Goal: Task Accomplishment & Management: Manage account settings

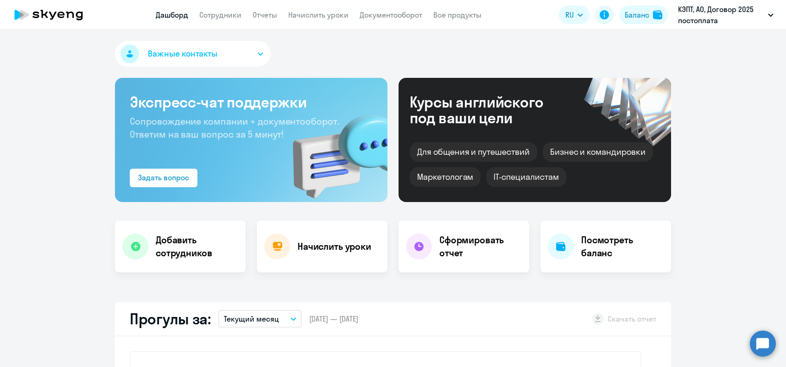
select select "30"
click at [213, 13] on link "Сотрудники" at bounding box center [220, 14] width 42 height 9
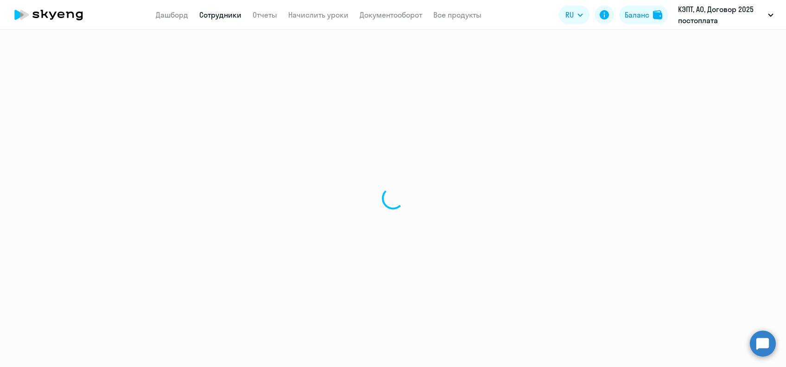
select select "30"
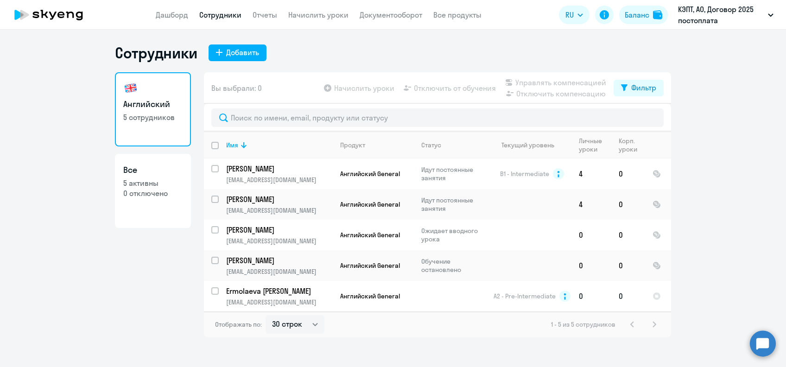
click at [215, 291] on input "select row 11977803" at bounding box center [220, 296] width 19 height 19
checkbox input "true"
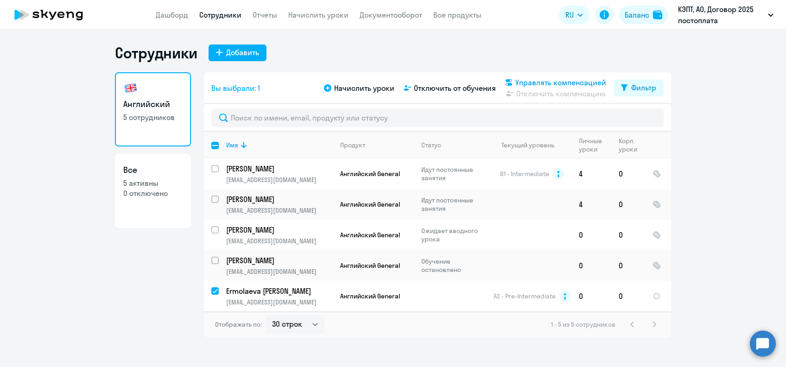
click at [535, 79] on span "Управлять компенсацией" at bounding box center [561, 82] width 91 height 11
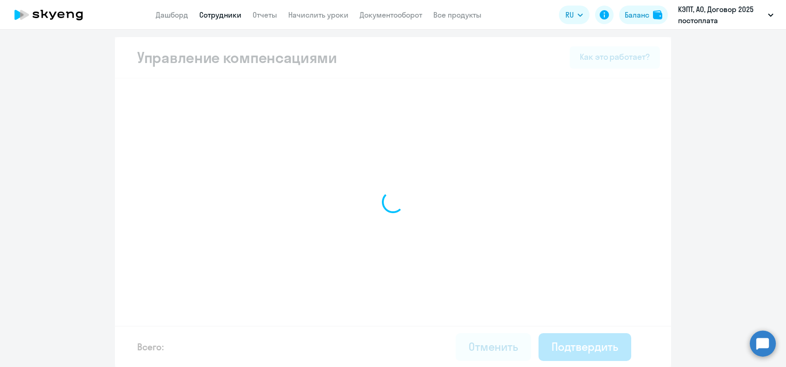
select select "WHOLE_PERIOD"
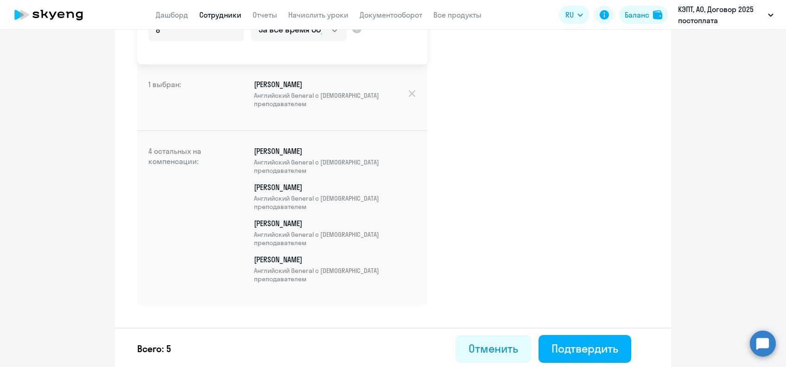
scroll to position [235, 0]
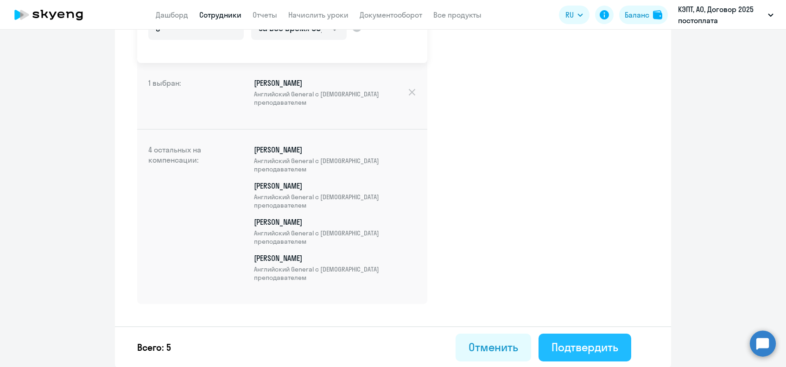
click at [564, 340] on div "Подтвердить" at bounding box center [585, 347] width 67 height 15
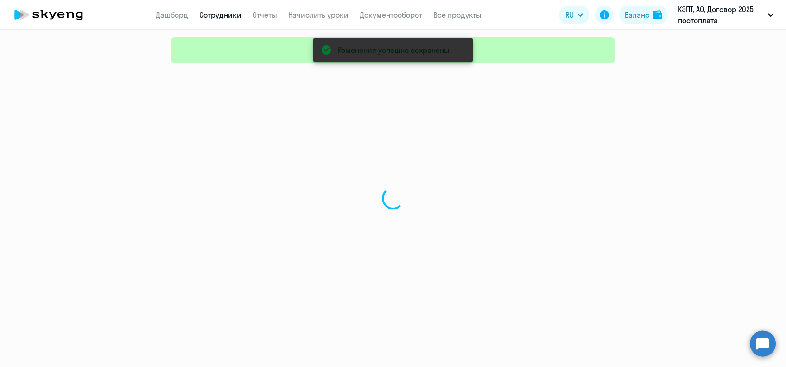
select select "30"
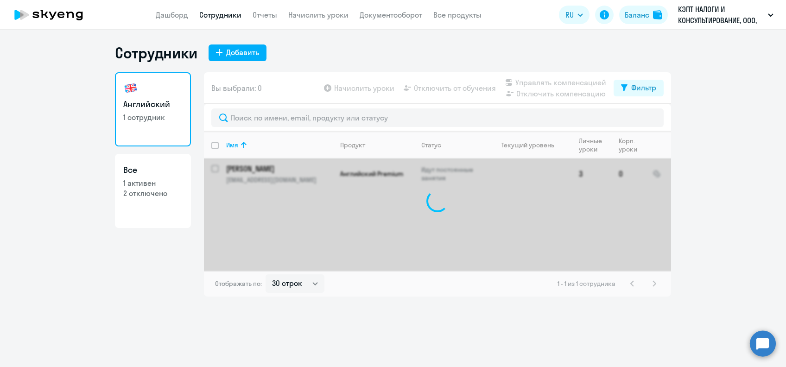
select select "30"
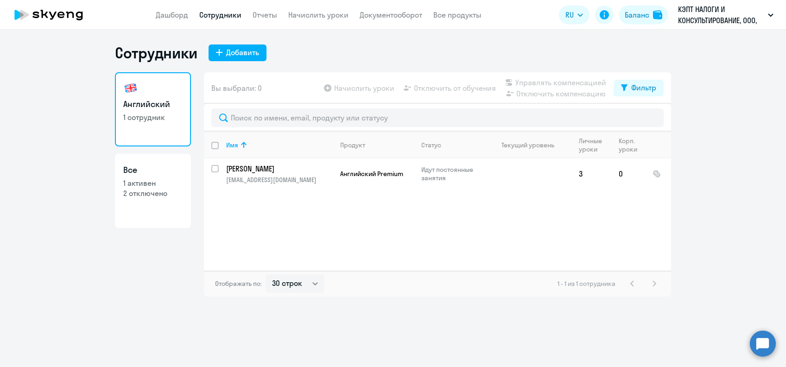
click at [216, 146] on input "deselect all" at bounding box center [220, 151] width 19 height 19
checkbox input "true"
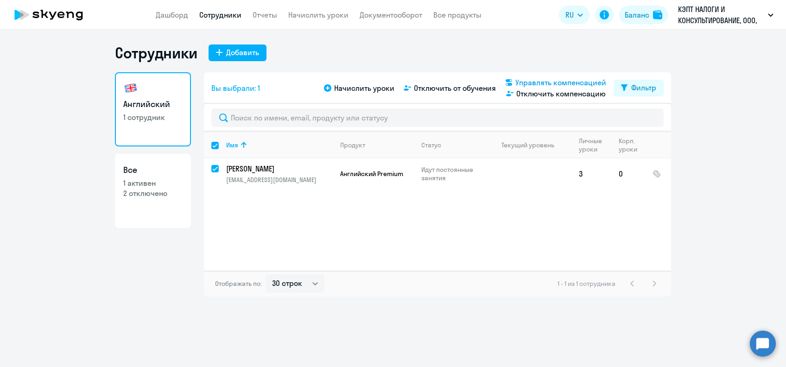
click at [546, 78] on span "Управлять компенсацией" at bounding box center [561, 82] width 91 height 11
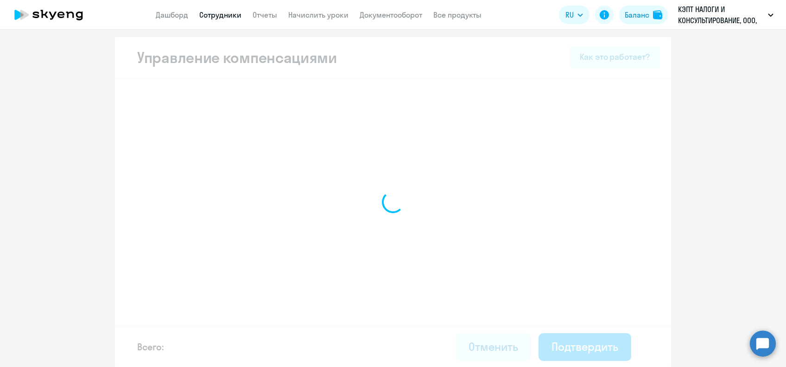
select select "WHOLE_PERIOD"
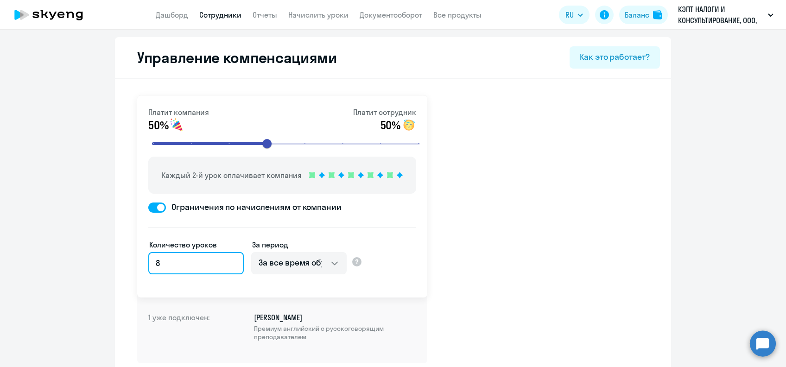
click at [179, 258] on input "8" at bounding box center [196, 263] width 96 height 22
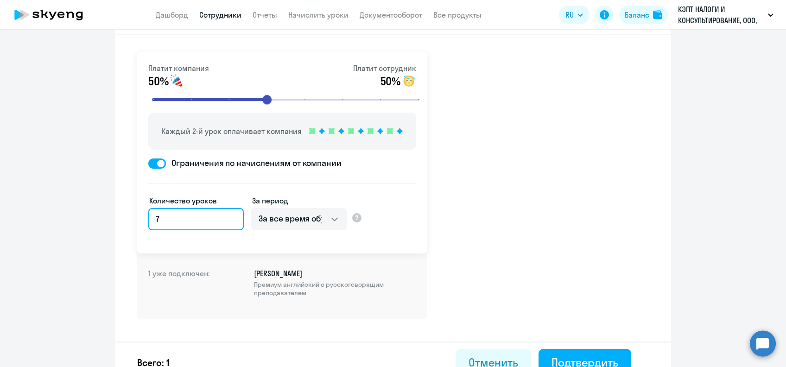
scroll to position [59, 0]
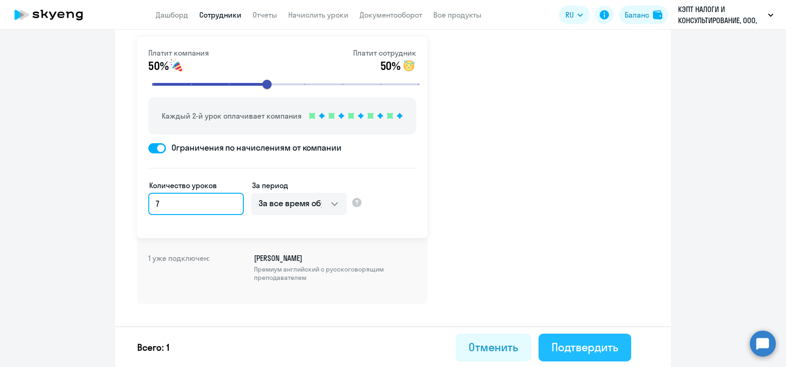
type input "7"
click at [607, 356] on button "Подтвердить" at bounding box center [585, 348] width 93 height 28
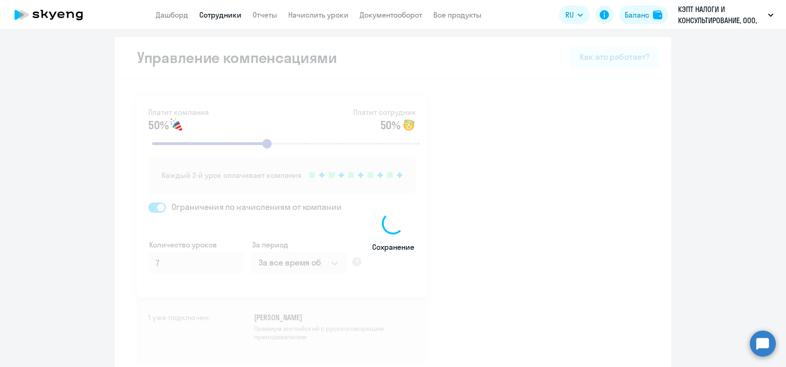
select select "30"
